Goal: Information Seeking & Learning: Learn about a topic

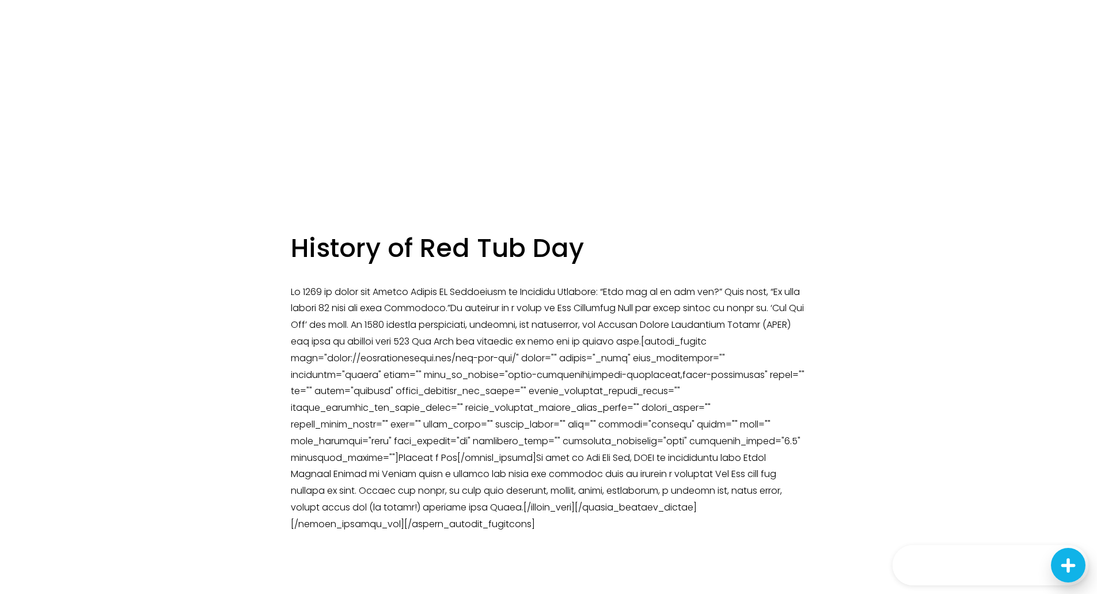
scroll to position [789, 0]
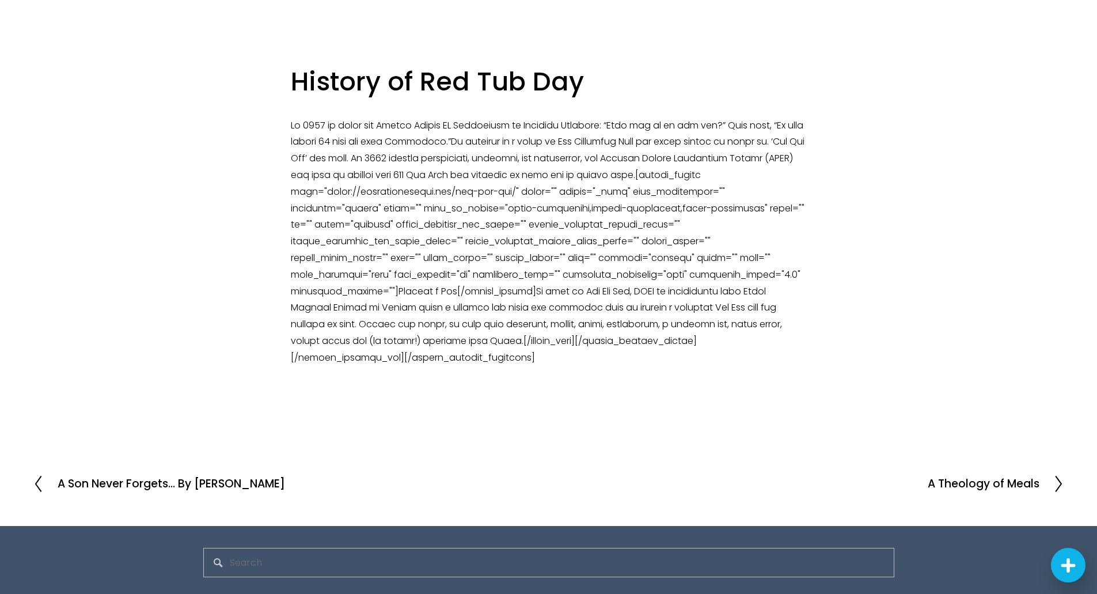
scroll to position [999, 0]
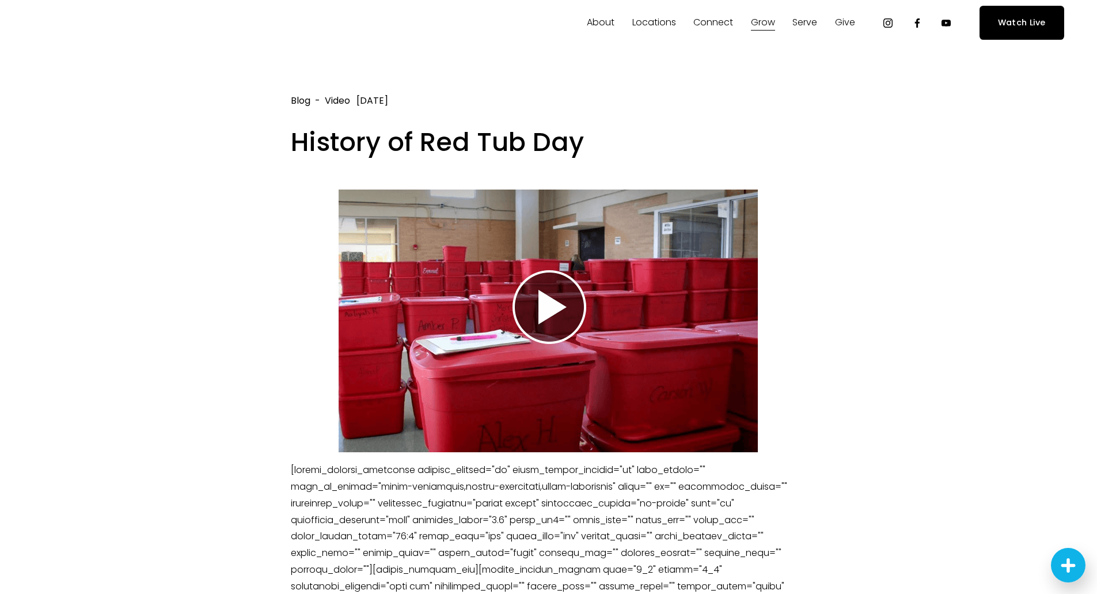
scroll to position [14, 0]
